Goal: Information Seeking & Learning: Learn about a topic

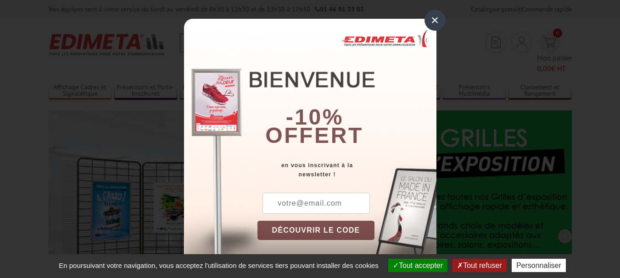
click at [430, 15] on div "×" at bounding box center [434, 20] width 21 height 21
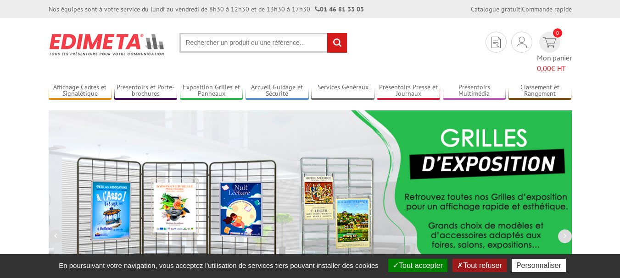
click at [262, 39] on input "text" at bounding box center [263, 43] width 168 height 20
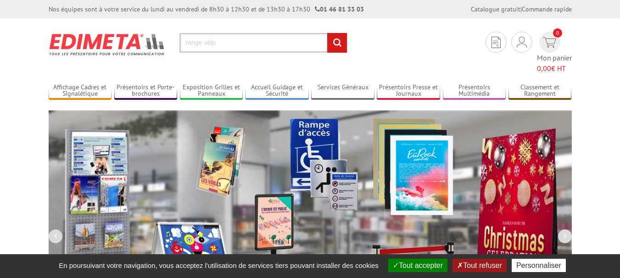
type input "range vélo"
click at [327, 33] on input "rechercher" at bounding box center [337, 43] width 20 height 20
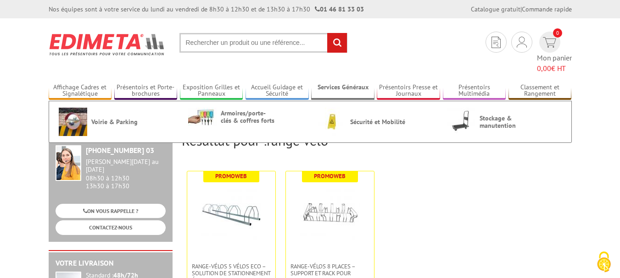
click at [336, 83] on link "Services Généraux" at bounding box center [342, 90] width 63 height 15
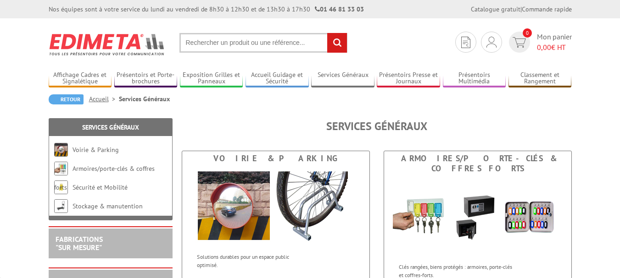
scroll to position [46, 0]
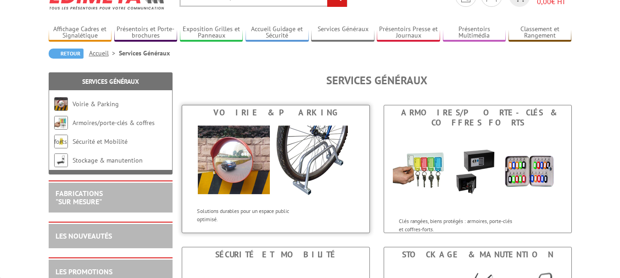
click at [293, 146] on img at bounding box center [276, 161] width 170 height 83
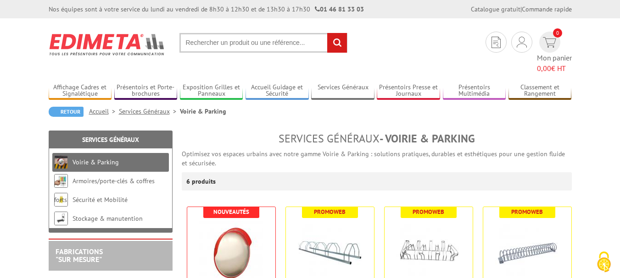
click at [154, 107] on link "Services Généraux" at bounding box center [149, 111] width 61 height 8
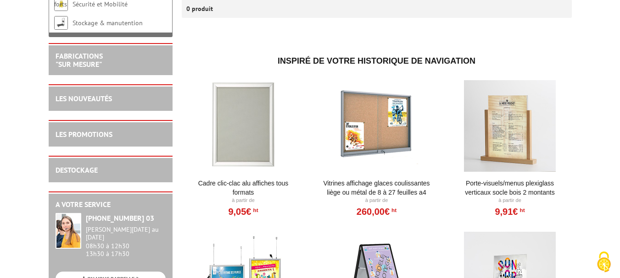
scroll to position [46, 0]
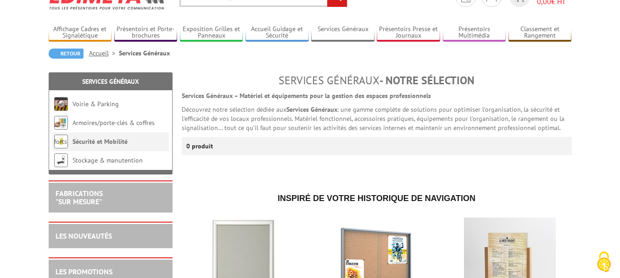
click at [107, 136] on li "Sécurité et Mobilité" at bounding box center [110, 142] width 117 height 19
click at [119, 141] on link "Sécurité et Mobilité" at bounding box center [99, 142] width 55 height 8
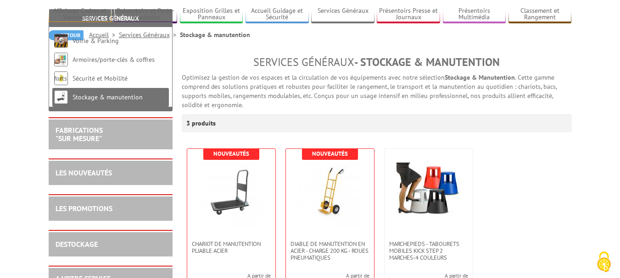
scroll to position [46, 0]
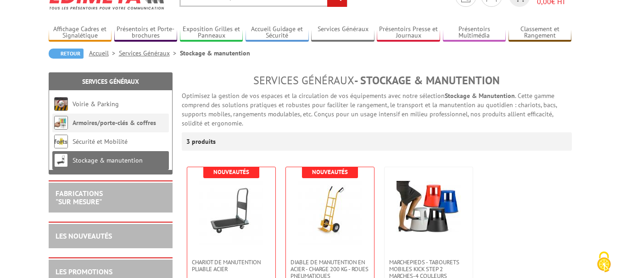
click at [127, 127] on li "Armoires/porte-clés & coffres forts" at bounding box center [110, 123] width 117 height 19
click at [128, 122] on link "Armoires/porte-clés & coffres forts" at bounding box center [105, 132] width 102 height 27
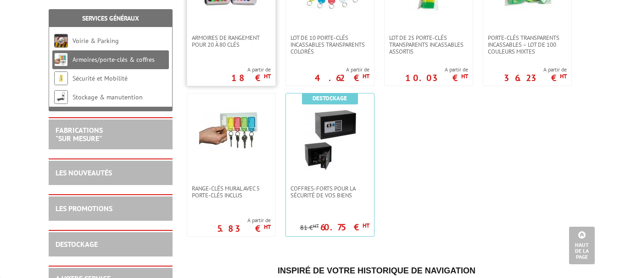
scroll to position [260, 0]
